Goal: Task Accomplishment & Management: Manage account settings

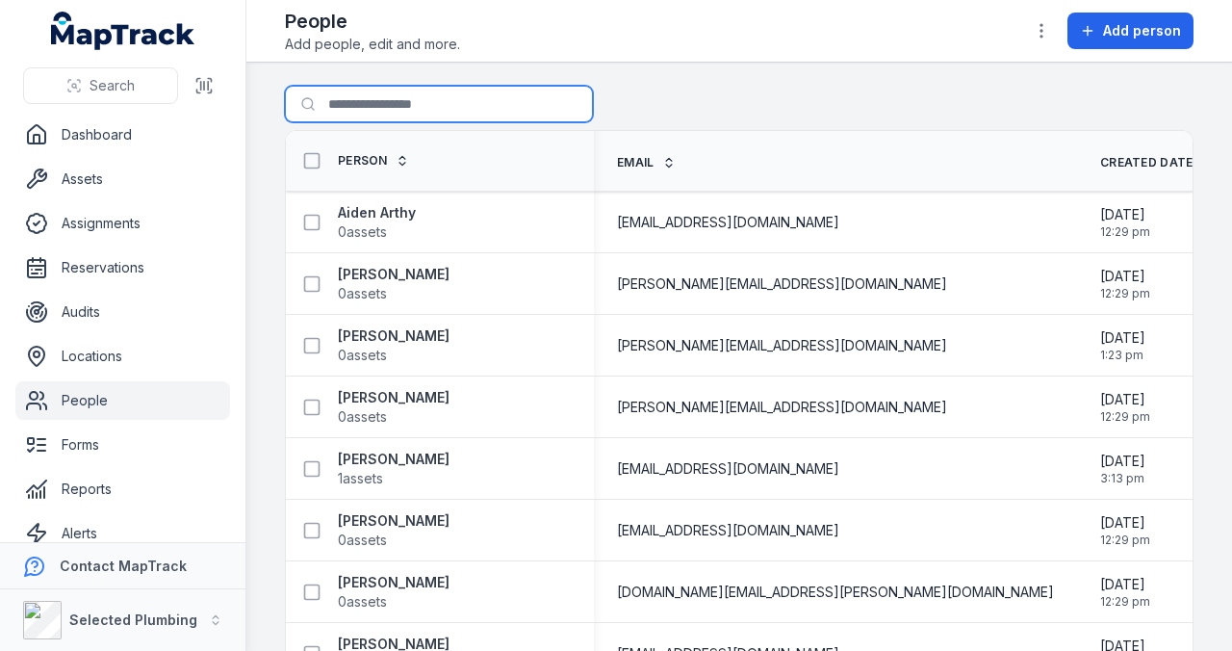
click at [379, 107] on input "Search for people" at bounding box center [439, 104] width 308 height 37
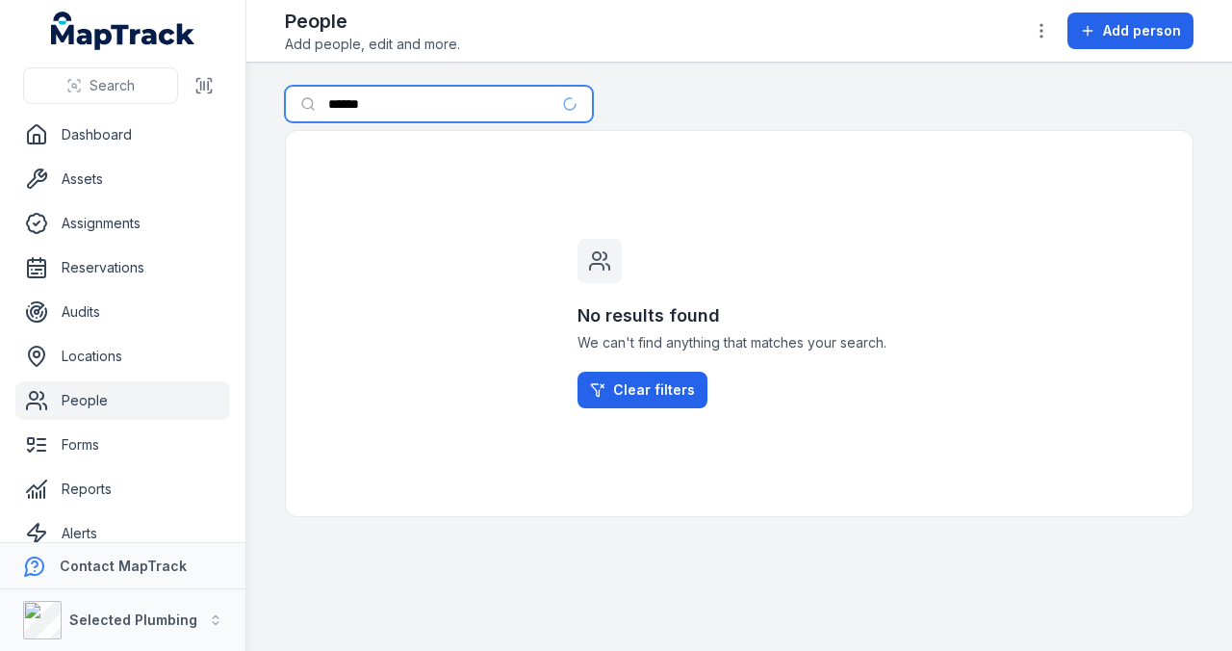
type input "******"
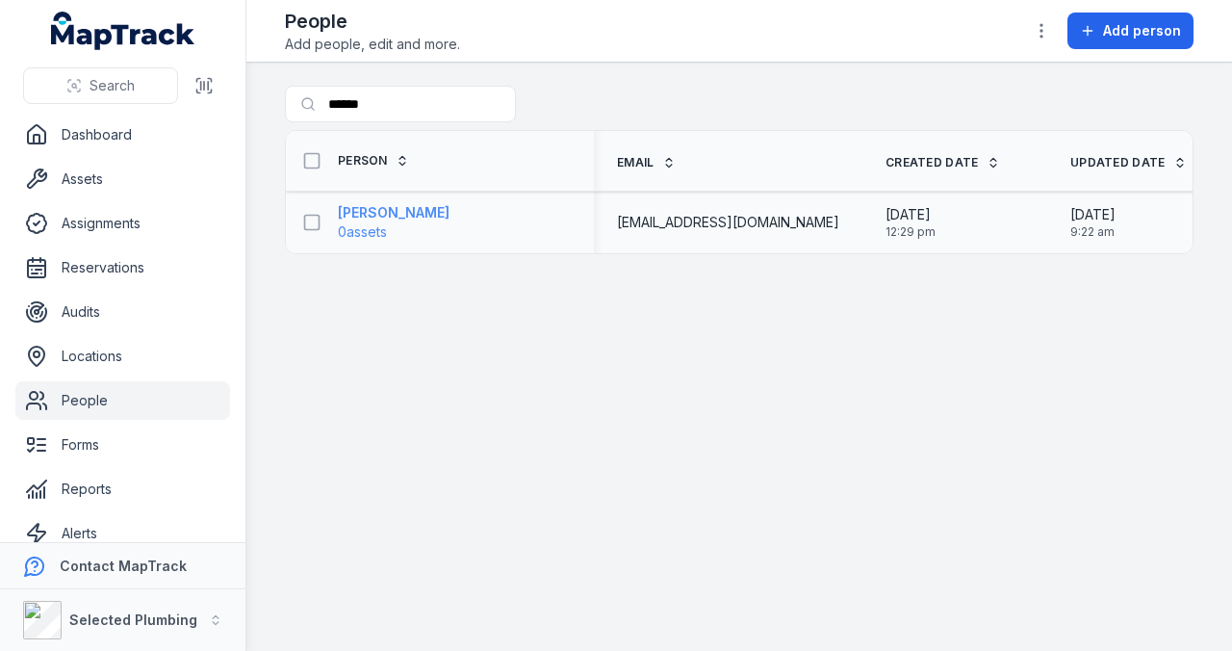
click at [387, 225] on span "0 assets" at bounding box center [362, 231] width 49 height 19
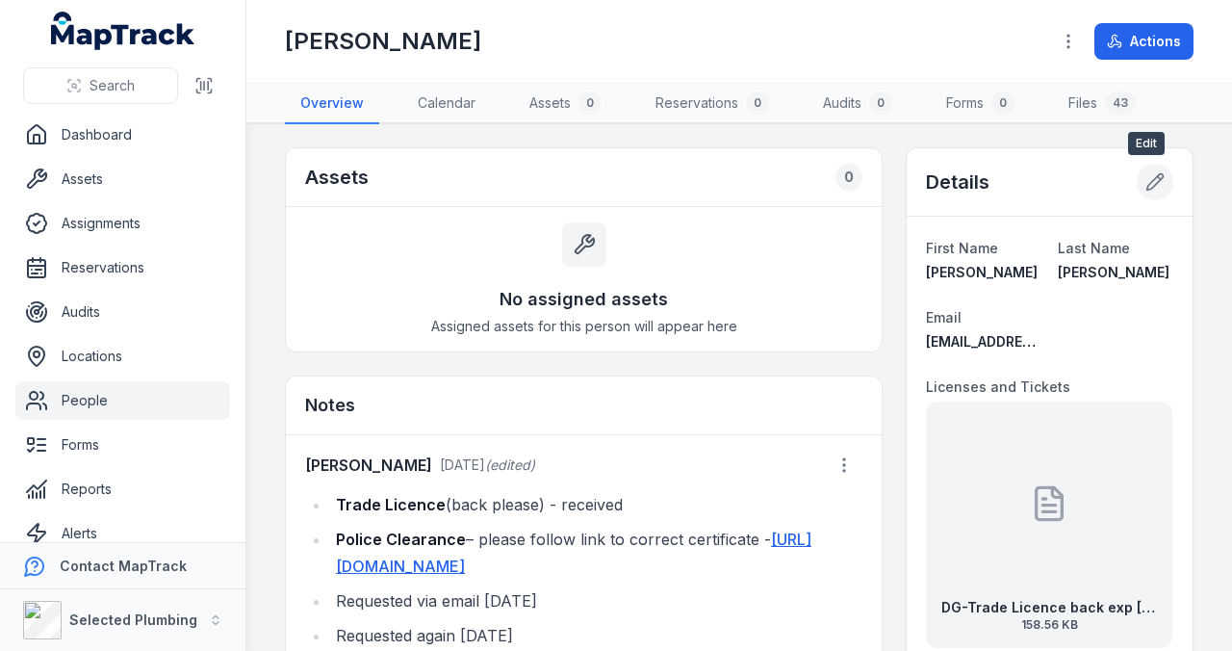
click at [1152, 173] on icon at bounding box center [1154, 181] width 19 height 19
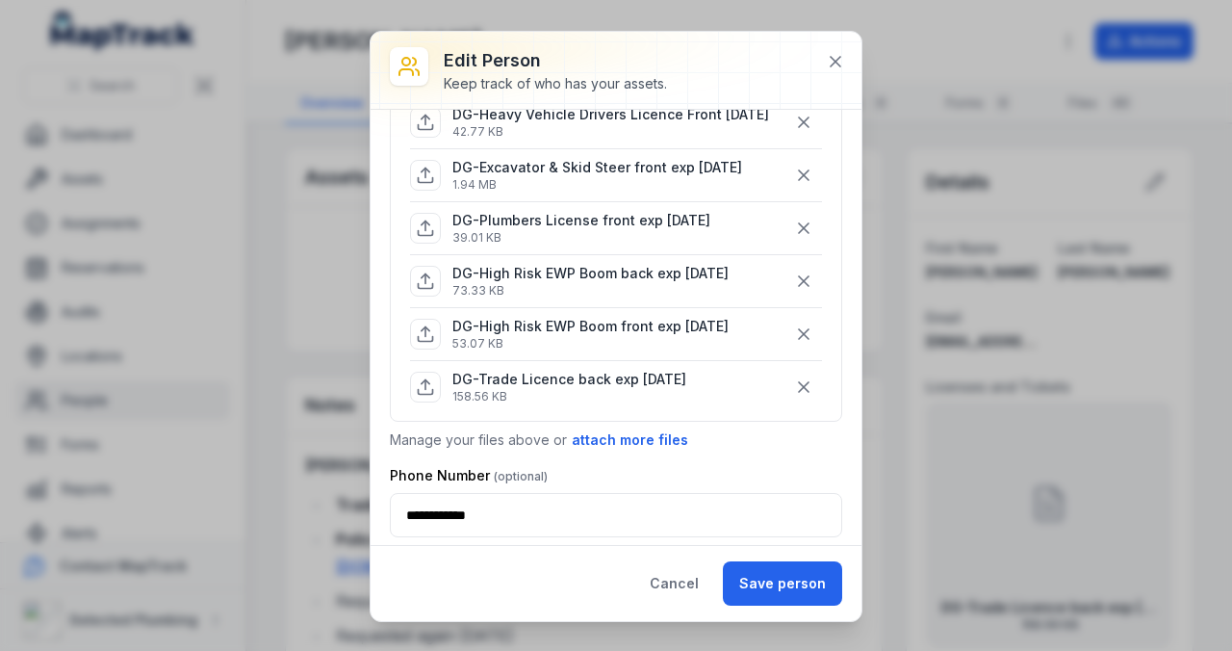
scroll to position [744, 0]
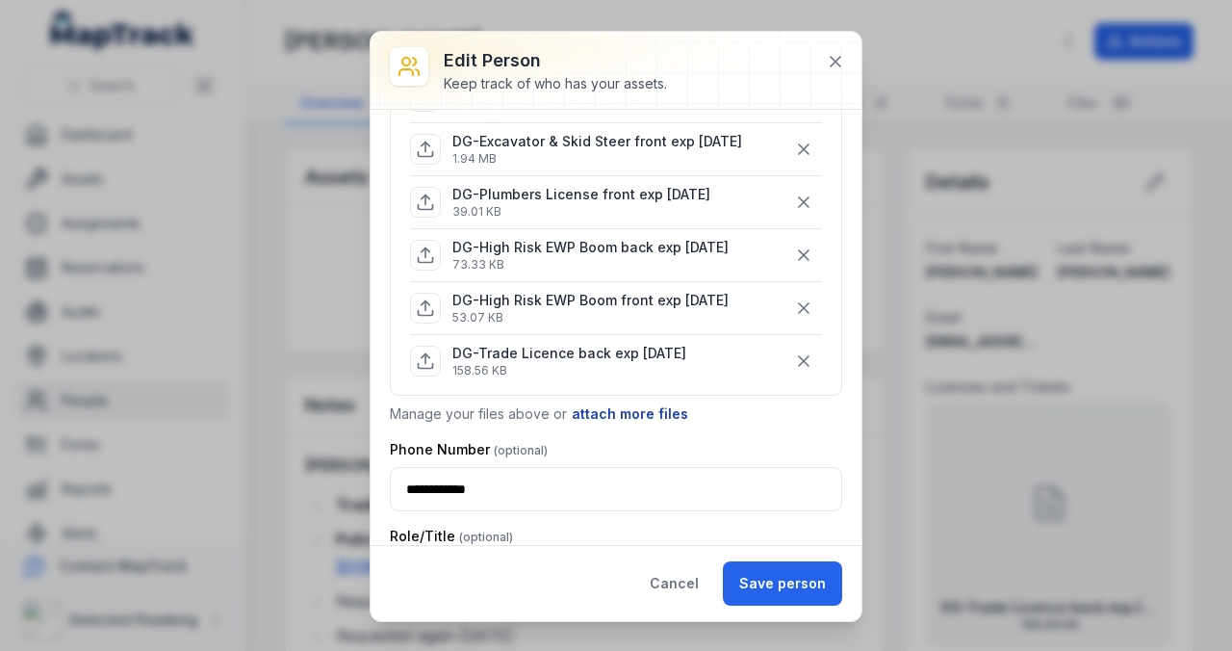
click at [659, 403] on button "attach more files" at bounding box center [630, 413] width 118 height 21
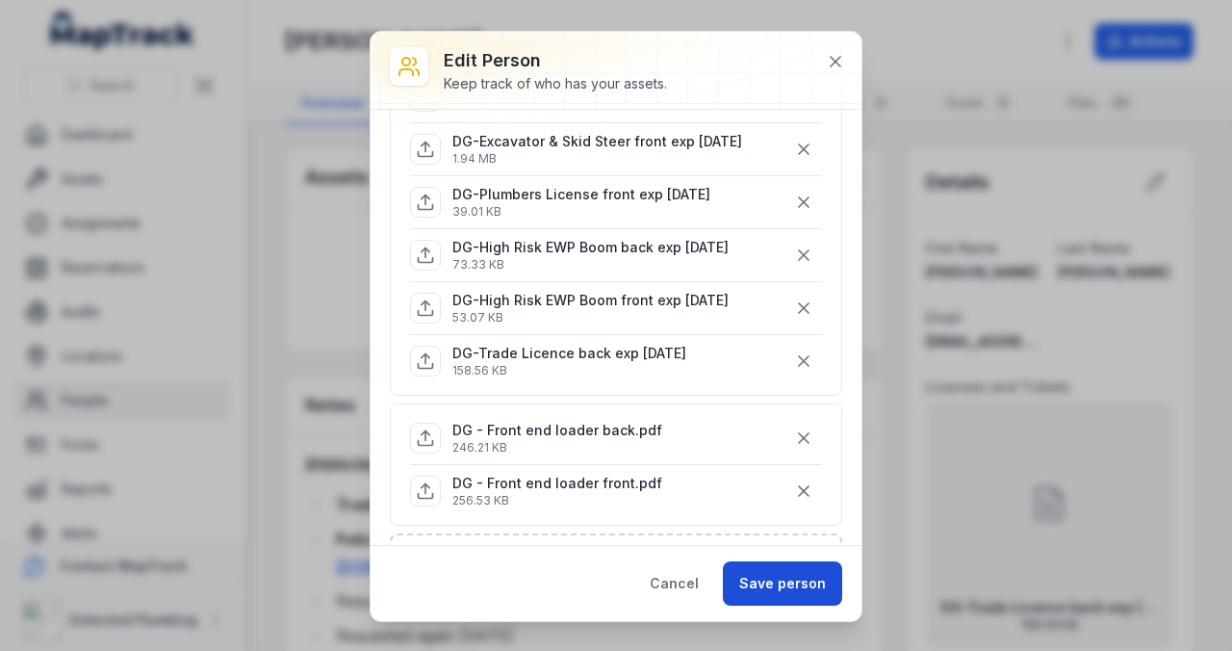
click at [781, 575] on button "Save person" at bounding box center [782, 583] width 119 height 44
